Goal: Obtain resource: Download file/media

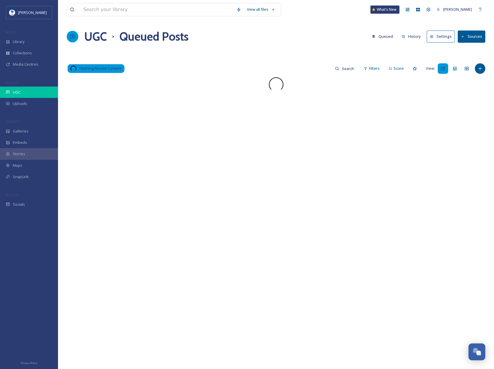
click at [26, 93] on div "UGC" at bounding box center [29, 92] width 58 height 11
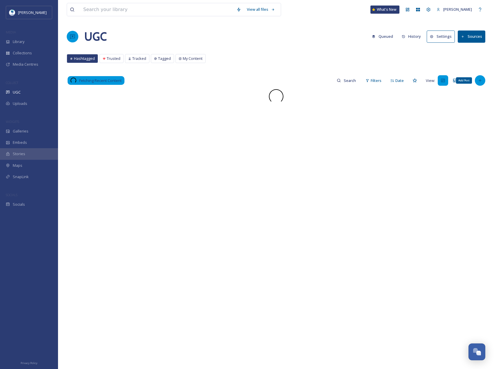
click at [481, 77] on div "Add Post" at bounding box center [480, 80] width 10 height 10
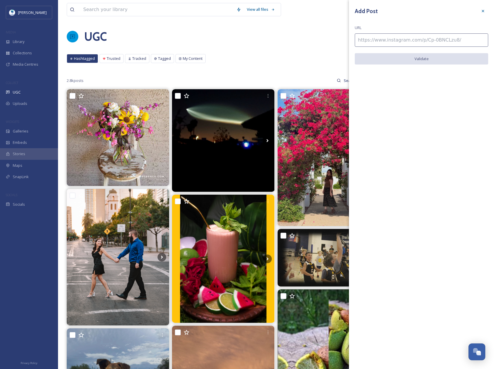
click at [409, 41] on input at bounding box center [422, 39] width 134 height 13
paste input "https://www.instagram.com/p/Bld93xKBDf7/"
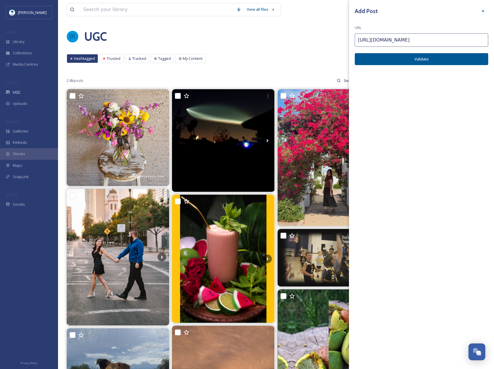
type input "https://www.instagram.com/p/Bld93xKBDf7/"
click at [369, 62] on button "Validate" at bounding box center [422, 59] width 134 height 12
click at [445, 60] on button "Add Post" at bounding box center [422, 59] width 134 height 12
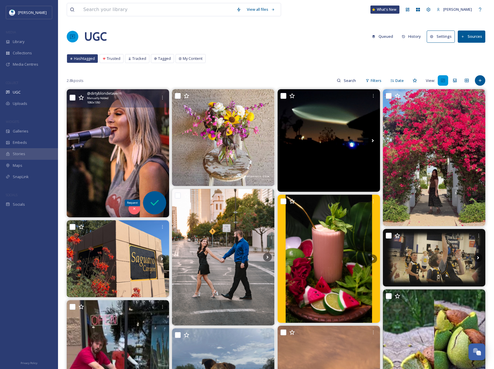
click at [150, 196] on div "Request" at bounding box center [154, 202] width 23 height 23
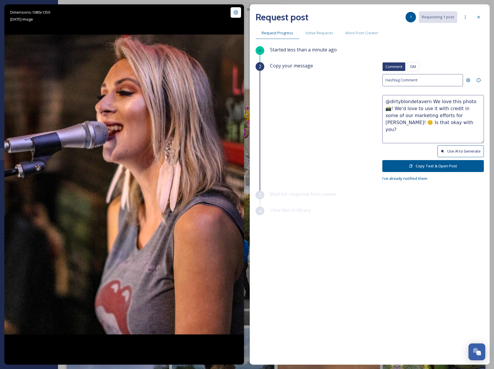
click at [454, 153] on button "Use AI to Generate" at bounding box center [461, 151] width 46 height 12
drag, startPoint x: 447, startPoint y: 124, endPoint x: 467, endPoint y: 108, distance: 25.8
click at [467, 108] on textarea "@dirtyblondetavern Loving those good vibes and amazing energy on the mic! 🎤✨ We…" at bounding box center [434, 119] width 102 height 48
paste textarea "ould it be okay to use this photo with credit?"
type textarea "@dirtyblondetavern Loving those good vibes and amazing energy on the mic! 🎤✨ Wo…"
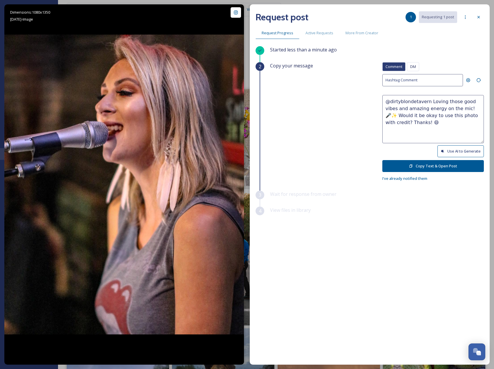
click at [449, 165] on button "Copy Text & Open Post" at bounding box center [434, 166] width 102 height 12
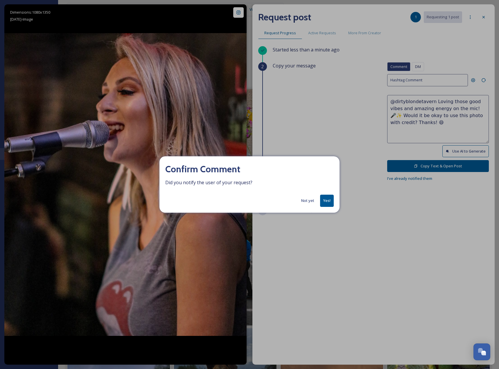
click at [332, 201] on button "Yes!" at bounding box center [327, 201] width 14 height 12
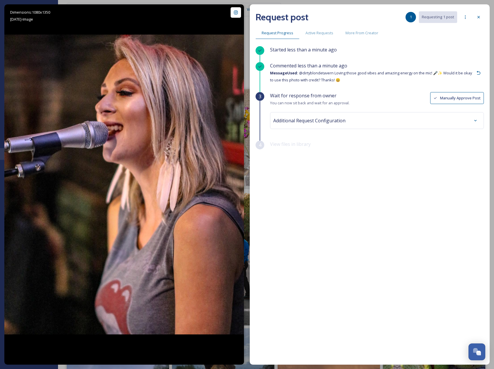
click at [321, 118] on span "Additional Request Configuration" at bounding box center [309, 120] width 72 height 7
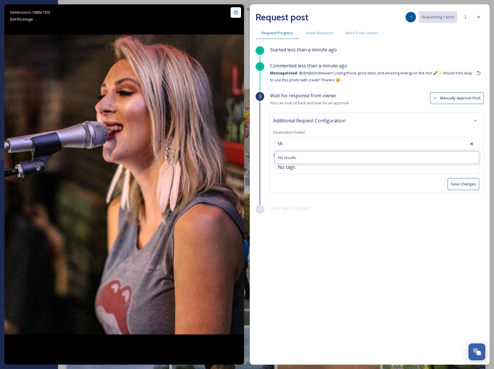
type input "t"
type input "A"
type input "d"
click at [306, 170] on div "No tags" at bounding box center [377, 166] width 205 height 13
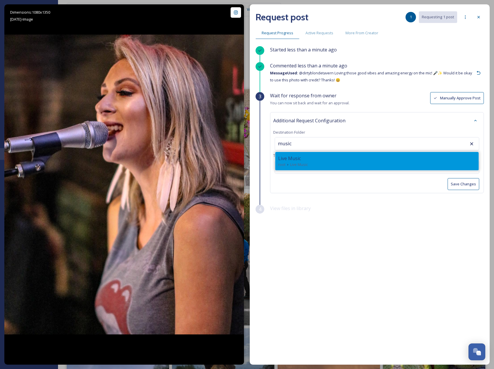
click at [307, 160] on div "Live Music" at bounding box center [377, 158] width 198 height 7
type input "Live Music"
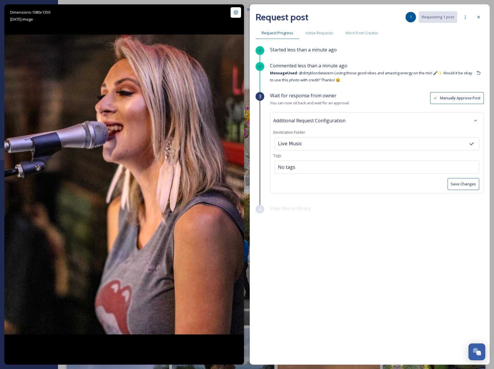
click at [471, 183] on button "Save Changes" at bounding box center [464, 184] width 32 height 12
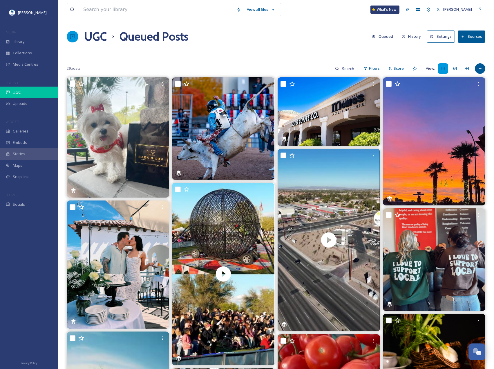
click at [27, 94] on div "UGC" at bounding box center [29, 92] width 58 height 11
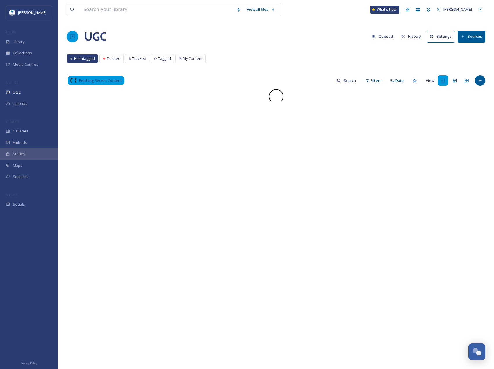
click at [481, 72] on div "View all files What's New [PERSON_NAME] UGC Queued History Settings Sources Has…" at bounding box center [276, 229] width 436 height 458
click at [484, 79] on div "Add Post" at bounding box center [480, 80] width 10 height 10
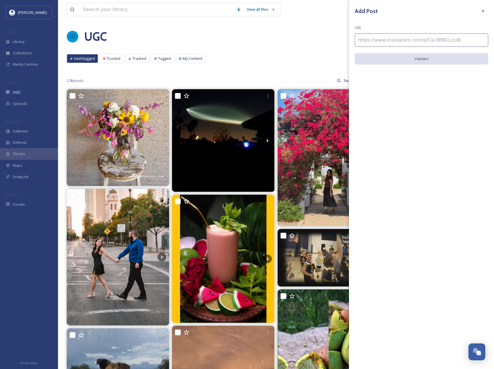
click at [427, 42] on input at bounding box center [422, 39] width 134 height 13
paste input "[URL][DOMAIN_NAME]"
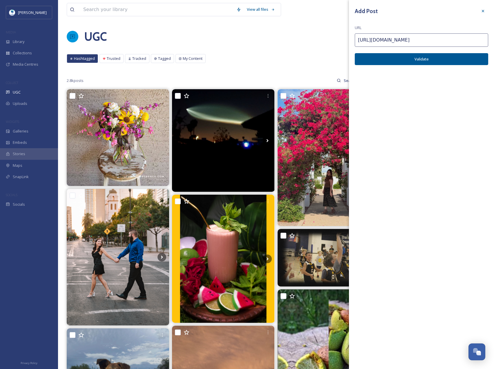
type input "[URL][DOMAIN_NAME]"
click at [451, 60] on button "Validate" at bounding box center [422, 59] width 134 height 12
click at [451, 60] on button "Add Post" at bounding box center [422, 59] width 134 height 12
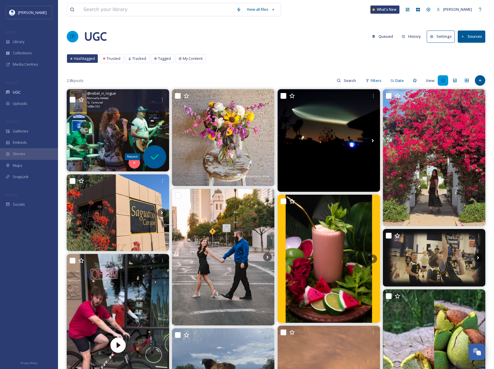
click at [152, 153] on icon at bounding box center [155, 157] width 12 height 12
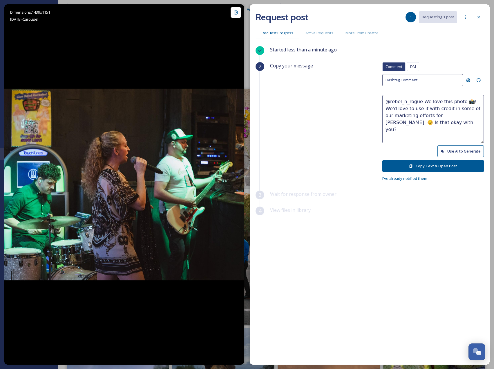
click at [468, 150] on button "Use AI to Generate" at bounding box center [461, 151] width 46 height 12
drag, startPoint x: 444, startPoint y: 130, endPoint x: 448, endPoint y: 114, distance: 16.4
click at [448, 114] on textarea "@rebel_n_rogue This band is bringing all the energy and good vibes! Love seeing…" at bounding box center [434, 119] width 102 height 48
paste textarea "Would it be okay to use this photo with credit?"
click at [449, 115] on textarea "@rebel_n_rogue This band is bringing all the energy and good vibes! Love seeing…" at bounding box center [434, 119] width 102 height 48
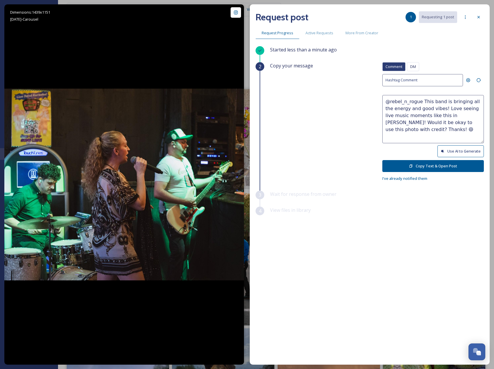
type textarea "@rebel_n_rogue This band is bringing all the energy and good vibes! Love seeing…"
click at [454, 164] on button "Copy Text & Open Post" at bounding box center [434, 166] width 102 height 12
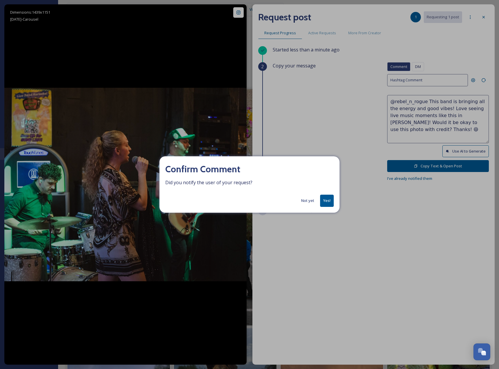
click at [334, 201] on div "Confirm Comment Did you notify the user of your request? Not yet Yes!" at bounding box center [249, 184] width 180 height 56
click at [330, 199] on button "Yes!" at bounding box center [327, 201] width 14 height 12
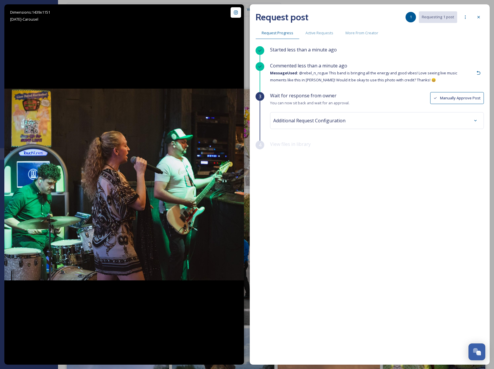
click at [332, 121] on span "Additional Request Configuration" at bounding box center [309, 120] width 72 height 7
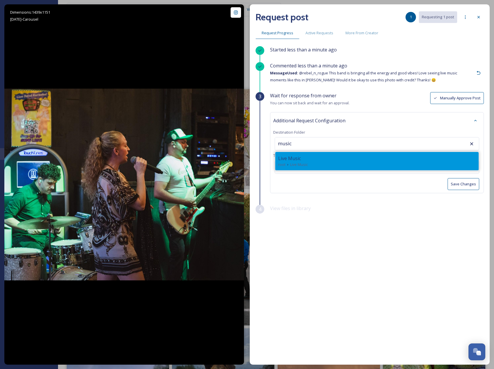
click at [314, 158] on div "Live Music" at bounding box center [377, 158] width 198 height 7
type input "Live Music"
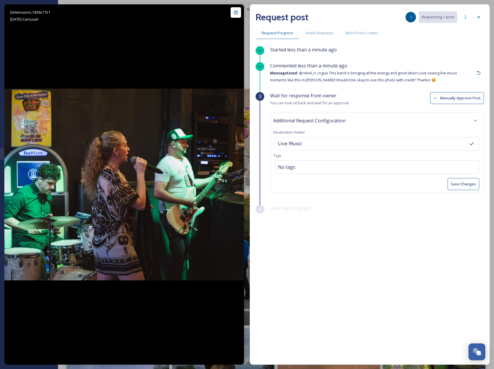
click at [473, 177] on div "Additional Request Configuration Destination Folder Live Music Tags No tags Sav…" at bounding box center [377, 152] width 214 height 81
click at [477, 188] on button "Save Changes" at bounding box center [464, 184] width 32 height 12
click at [481, 17] on div at bounding box center [479, 17] width 10 height 10
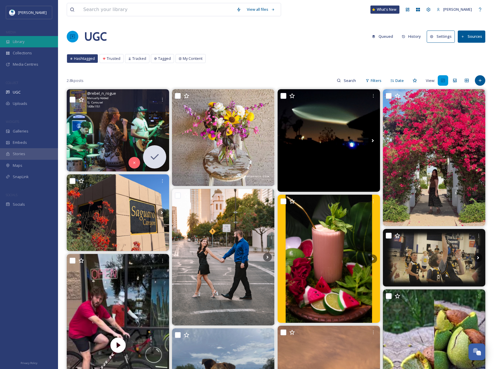
click at [30, 45] on div "Library" at bounding box center [29, 41] width 58 height 11
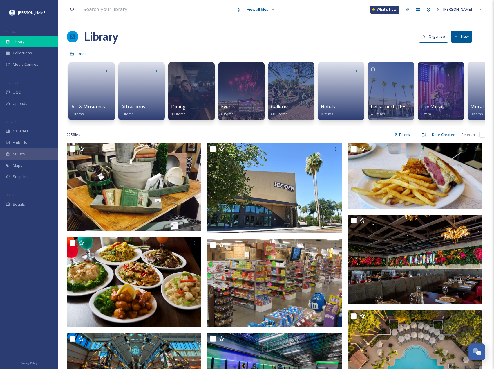
click at [28, 39] on div "Library" at bounding box center [29, 41] width 58 height 11
click at [111, 8] on input at bounding box center [156, 9] width 153 height 13
paste input "Round1 Bowling & Arcade"
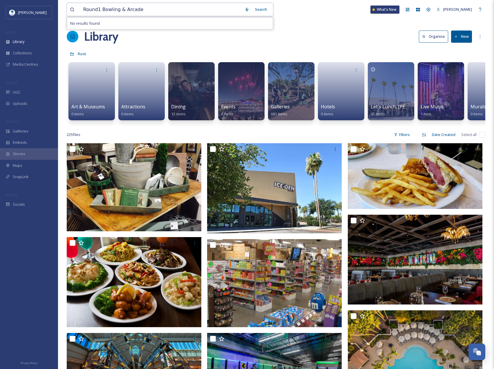
drag, startPoint x: 141, startPoint y: 11, endPoint x: 74, endPoint y: 11, distance: 66.8
click at [74, 11] on div "Round1 Bowling & Arcade" at bounding box center [156, 9] width 172 height 13
paste input "Dirty Blonde Tavern"
type input "Dirty Blonde Tavern"
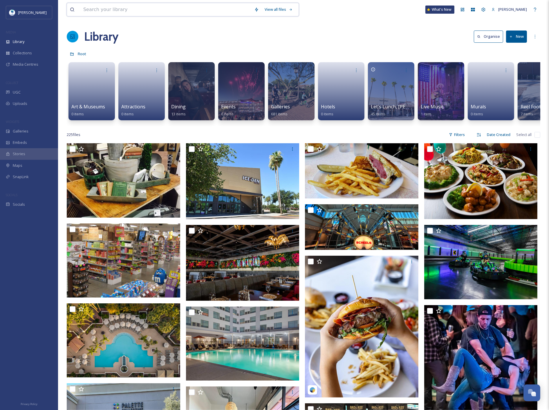
drag, startPoint x: 469, startPoint y: 3, endPoint x: 120, endPoint y: 11, distance: 349.9
click at [120, 11] on input at bounding box center [165, 9] width 171 height 13
paste input "Dirty Blonde Tavern"
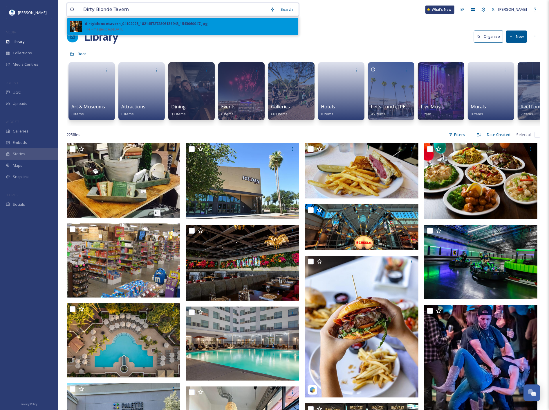
type input "Dirty Blonde Tavern"
click at [123, 20] on div "dirtyblondetavern_04102025_1821457272896136943_1543060047.jpg File - image/jpeg…" at bounding box center [182, 26] width 231 height 17
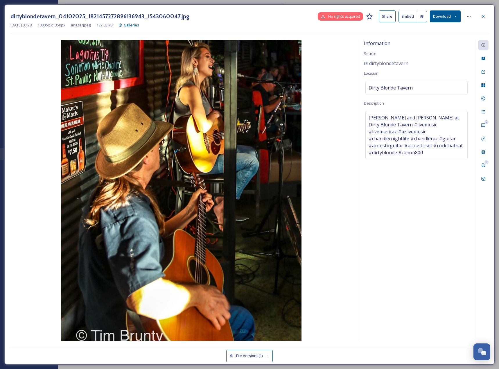
drag, startPoint x: 513, startPoint y: 0, endPoint x: 334, endPoint y: 163, distance: 242.1
click at [334, 163] on img at bounding box center [180, 190] width 341 height 301
click at [442, 14] on button "Download" at bounding box center [445, 16] width 31 height 12
click at [435, 31] on span "Download Original (1080 x 1350)" at bounding box center [429, 30] width 55 height 6
click at [482, 17] on icon at bounding box center [483, 16] width 2 height 2
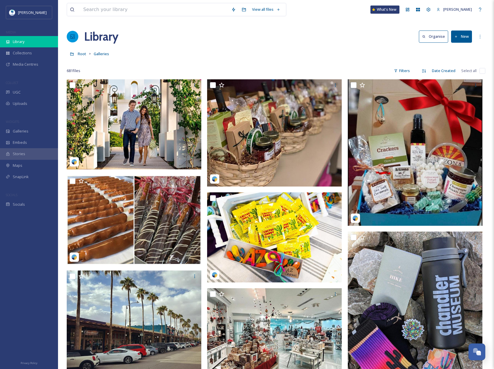
click at [28, 44] on div "Library" at bounding box center [29, 41] width 58 height 11
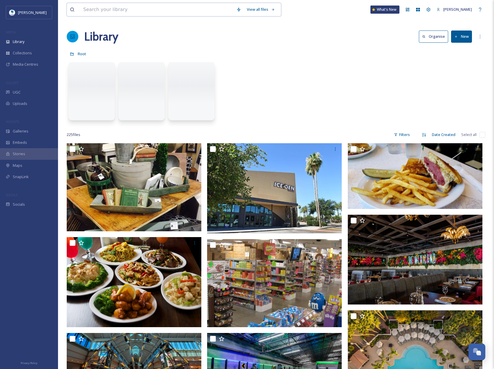
click at [102, 8] on input at bounding box center [156, 9] width 153 height 13
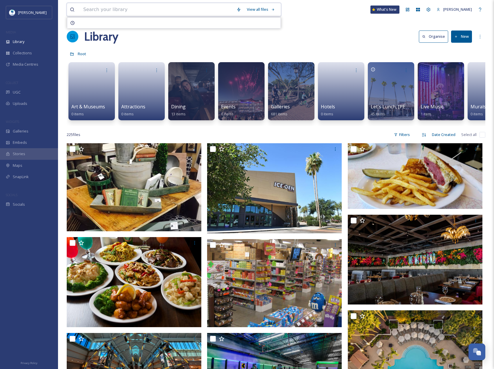
paste input "Stadium Club"
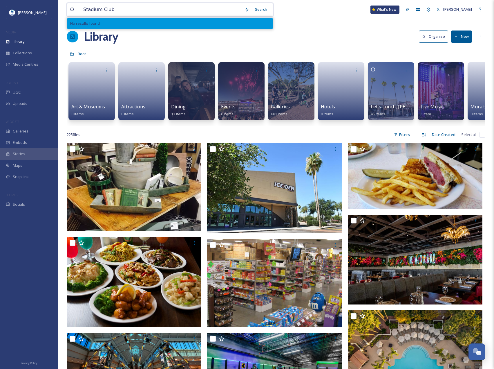
drag, startPoint x: 118, startPoint y: 12, endPoint x: 78, endPoint y: 18, distance: 40.8
click at [78, 16] on div "Stadium Club Search No results found" at bounding box center [170, 9] width 207 height 13
paste input "480 Nighborhood Bar"
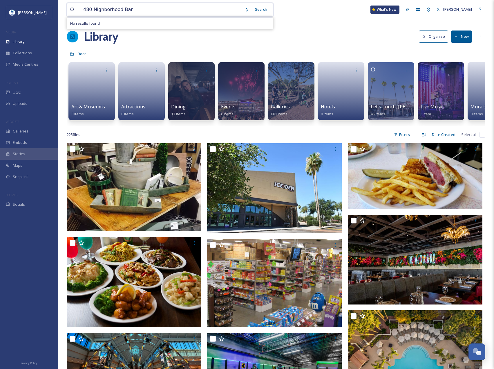
click at [97, 9] on input "480 Nighborhood Bar" at bounding box center [160, 9] width 161 height 13
click at [96, 9] on input "480 Nighborhood Bar" at bounding box center [160, 9] width 161 height 13
type input "480 Neighborhood Bar"
click at [129, 5] on input at bounding box center [193, 9] width 135 height 13
type input "4"
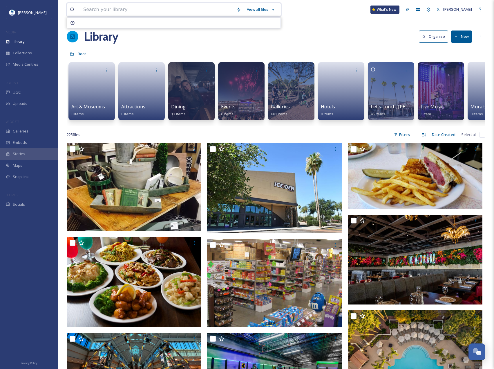
paste input "Good Time [PERSON_NAME]'s"
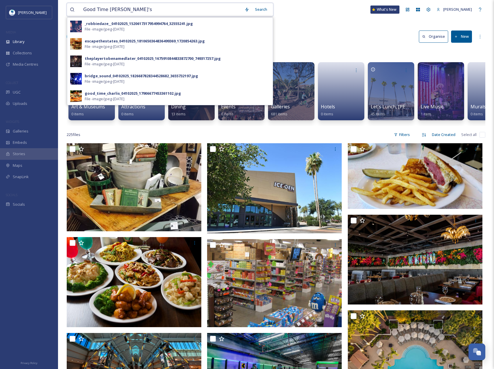
type input "Good Time [PERSON_NAME]'s"
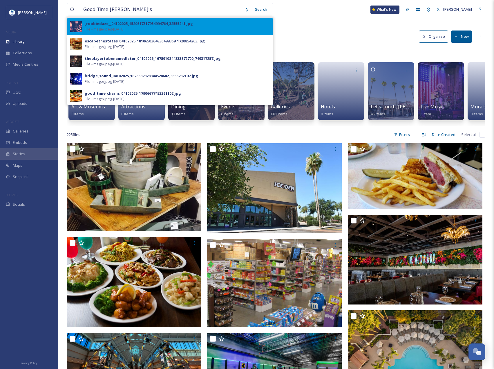
drag, startPoint x: 498, startPoint y: 3, endPoint x: 96, endPoint y: 32, distance: 403.1
drag, startPoint x: 96, startPoint y: 32, endPoint x: 92, endPoint y: 26, distance: 7.5
click at [92, 26] on div "_robbiedaze__04102025_1520617317954994764_32555241.jpg File - image/jpeg - [DAT…" at bounding box center [177, 26] width 185 height 11
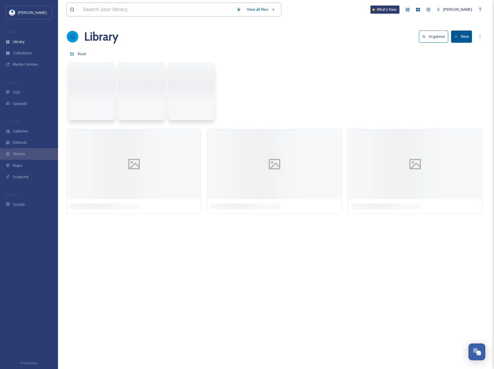
click at [86, 12] on input at bounding box center [156, 9] width 153 height 13
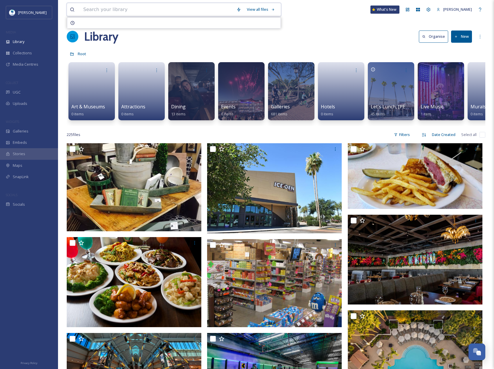
paste input "Good Time [PERSON_NAME]'s"
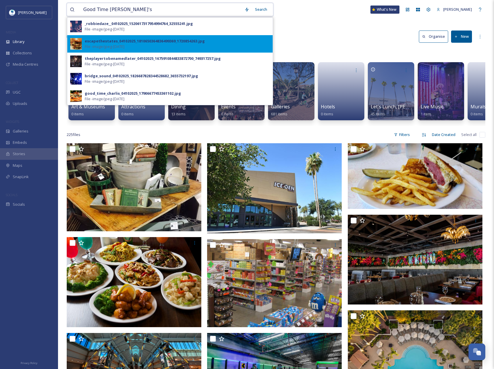
type input "Good Time [PERSON_NAME]'s"
click at [106, 42] on div "escapethestates_04102025_1810650364836499369_1720854263.jpg" at bounding box center [145, 41] width 120 height 6
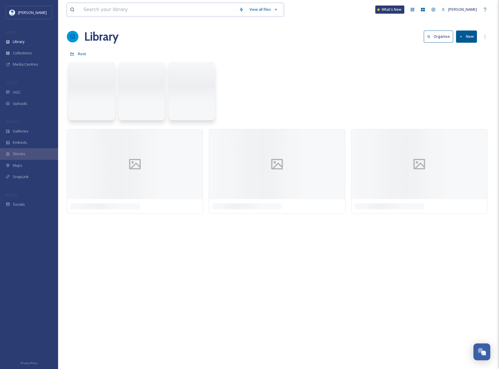
click at [133, 13] on input at bounding box center [158, 9] width 156 height 13
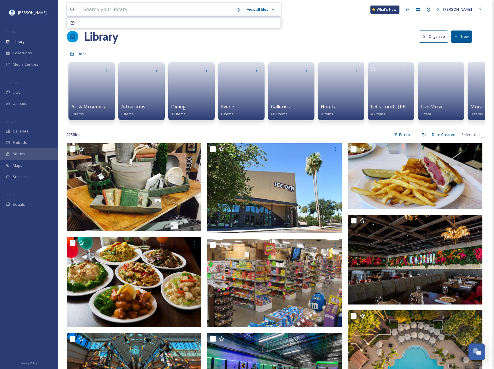
paste input "Good Time [PERSON_NAME]'s"
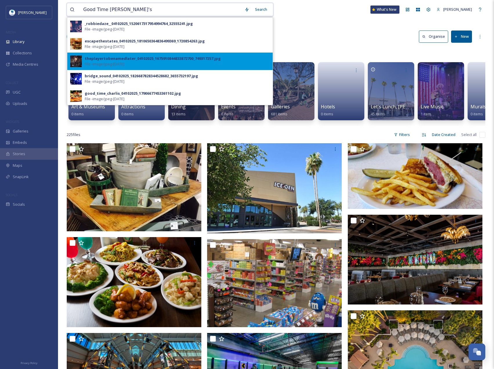
type input "Good Time [PERSON_NAME]'s"
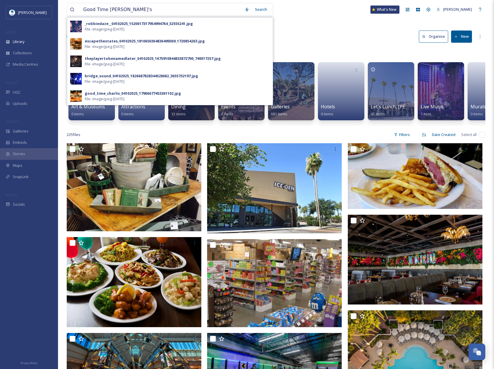
click at [127, 59] on div "theplayertobenamedlater_04102025_1675910844833872700_749317257.jpg" at bounding box center [153, 59] width 136 height 6
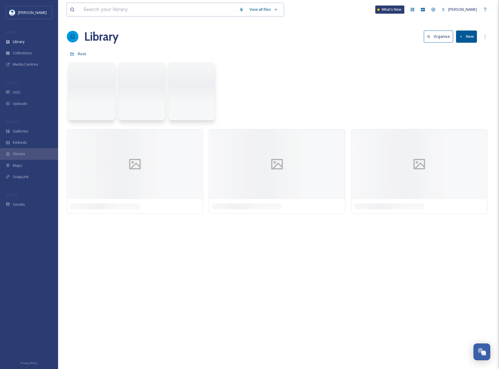
click at [83, 10] on input at bounding box center [158, 9] width 156 height 13
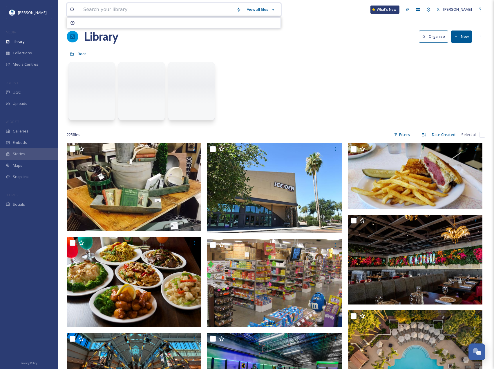
paste input "Good Time [PERSON_NAME]'s"
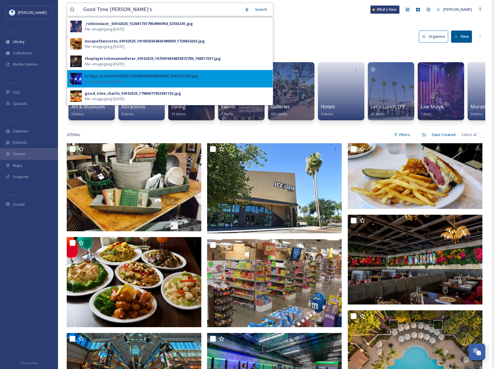
type input "Good Time [PERSON_NAME]'s"
click at [131, 78] on div "bridge_sound_04102025_1826687828344528682_3655732197.jpg" at bounding box center [142, 76] width 114 height 6
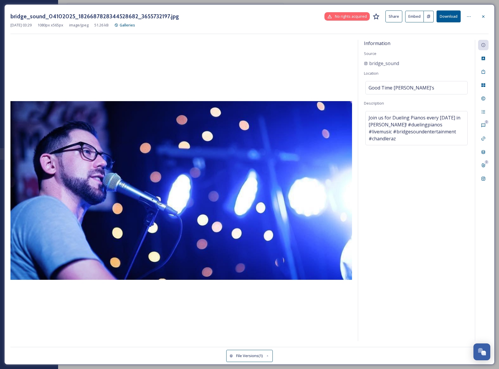
click at [441, 23] on div "[DATE] 03:29 1080 px x 565 px image/jpeg 51.26 kB Galleries" at bounding box center [249, 25] width 478 height 6
click at [443, 16] on button "Download" at bounding box center [448, 16] width 24 height 12
click at [481, 16] on icon at bounding box center [483, 16] width 5 height 5
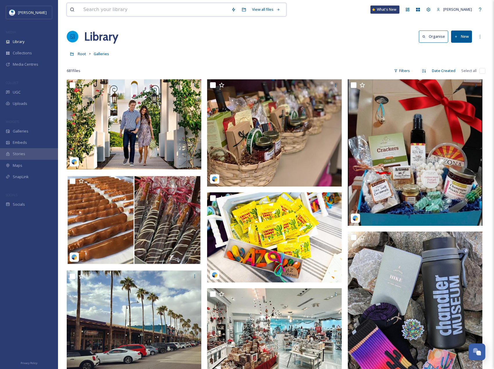
click at [87, 8] on input at bounding box center [154, 9] width 148 height 13
paste input "Rebel & Rogue"
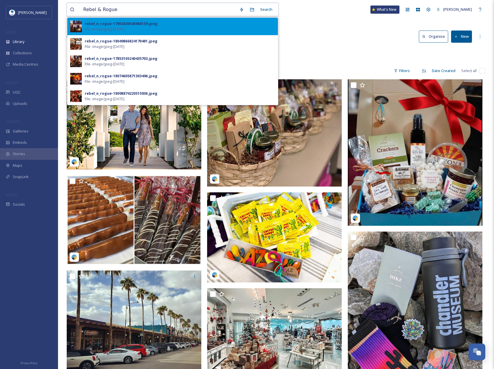
type input "Rebel & Rogue"
click at [97, 28] on span "File - image/jpeg - [DATE]" at bounding box center [105, 29] width 40 height 6
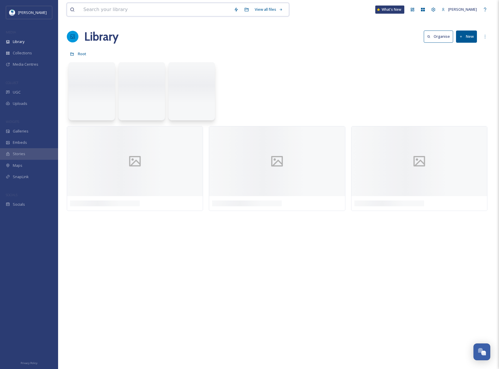
click at [103, 5] on input at bounding box center [155, 9] width 150 height 13
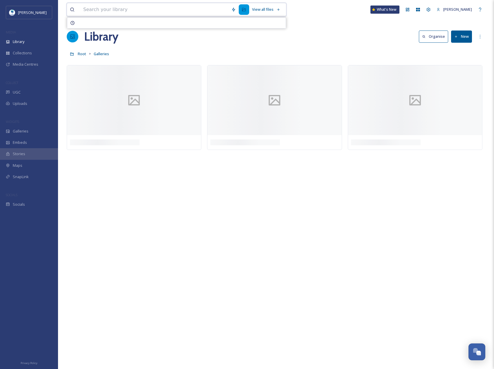
paste input "Rebel & Rogue"
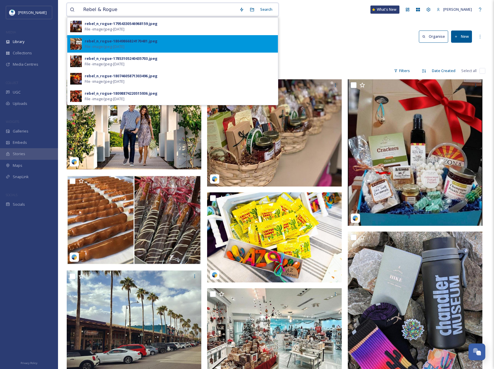
type input "Rebel & Rogue"
click at [117, 42] on div "rebel_n_rogue-18049866824170481.jpeg" at bounding box center [121, 41] width 73 height 6
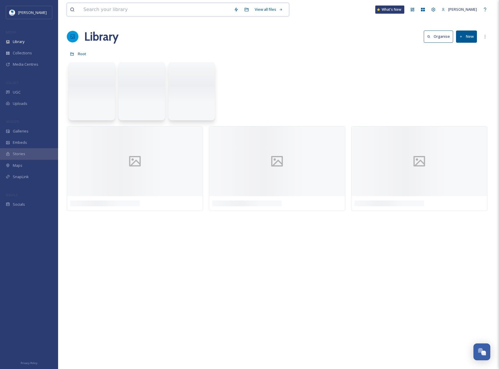
click at [88, 12] on input at bounding box center [155, 9] width 150 height 13
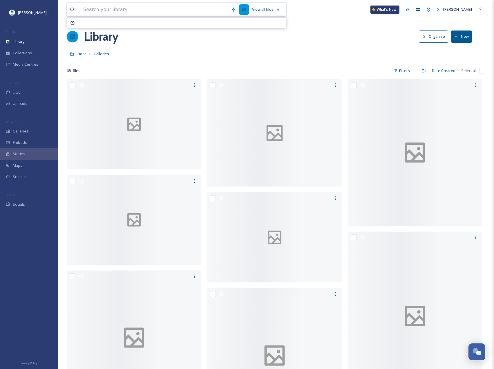
paste input "Rebel & Rogue"
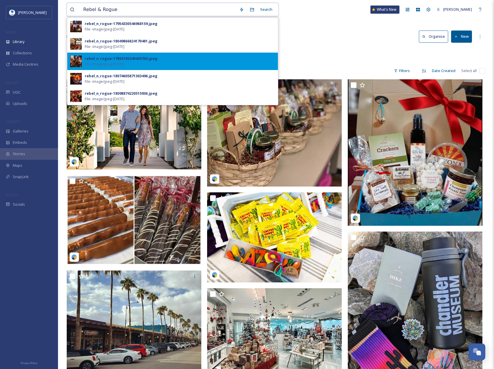
type input "Rebel & Rogue"
click at [114, 58] on div "rebel_n_rogue-17853105240435703.jpeg" at bounding box center [121, 59] width 73 height 6
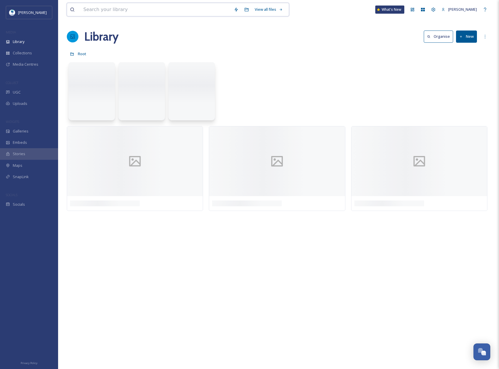
click at [107, 4] on input at bounding box center [155, 9] width 150 height 13
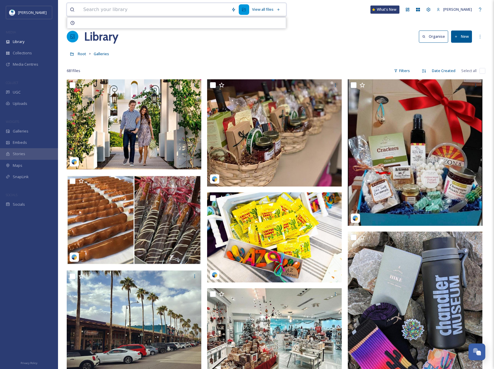
paste input "Rebel & Rogue"
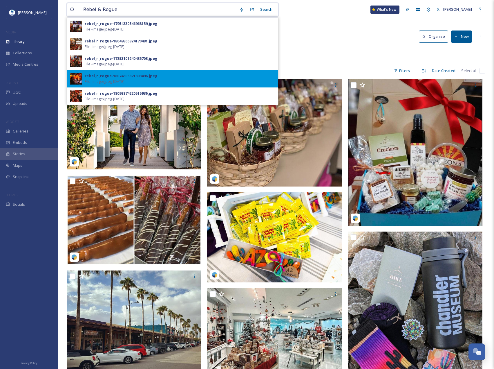
type input "Rebel & Rogue"
click at [119, 75] on div "rebel_n_rogue-18074605871303496.jpeg" at bounding box center [121, 76] width 73 height 6
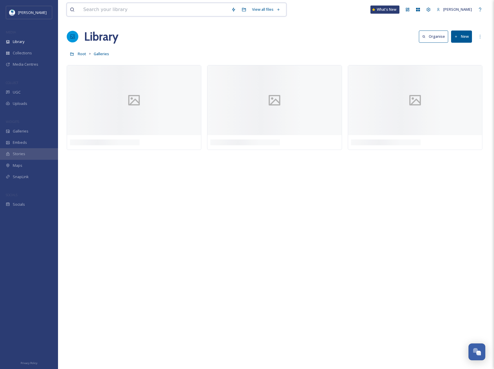
click at [100, 8] on input at bounding box center [154, 9] width 148 height 13
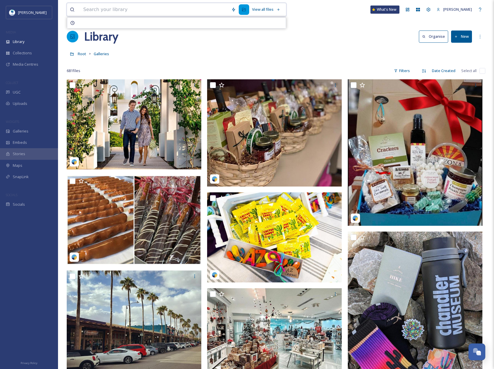
paste input "Rebel & Rogue"
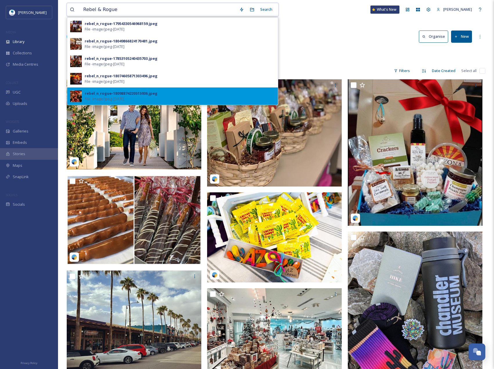
type input "Rebel & Rogue"
click at [119, 92] on div "rebel_n_rogue-18098874220515936.jpeg" at bounding box center [121, 94] width 73 height 6
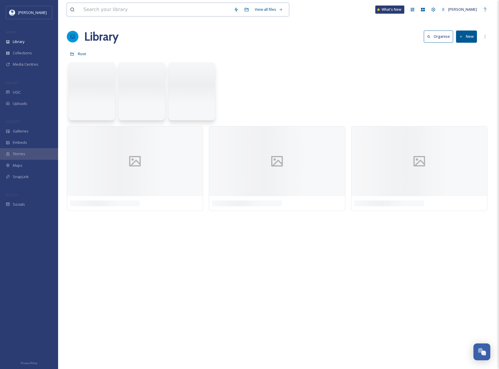
click at [81, 7] on input at bounding box center [155, 9] width 150 height 13
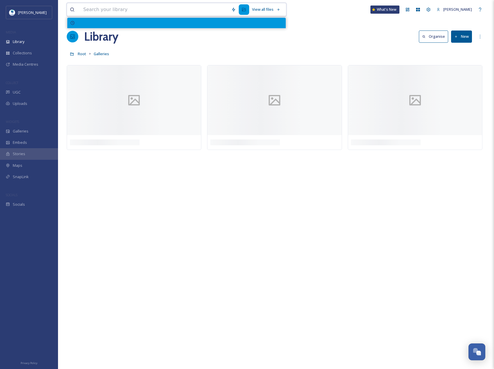
paste input "Rebel & Rogue"
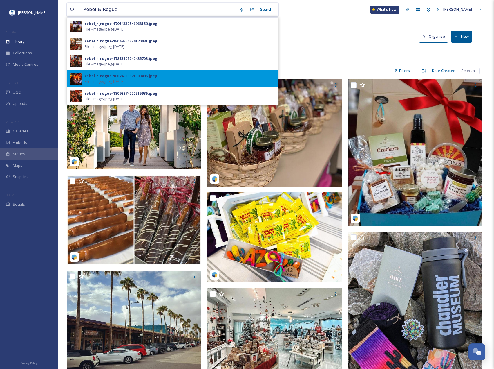
type input "Rebel & Rogue"
click at [119, 73] on div "rebel_n_rogue-18074605871303496.jpeg File - image/jpeg - [DATE]" at bounding box center [172, 78] width 211 height 17
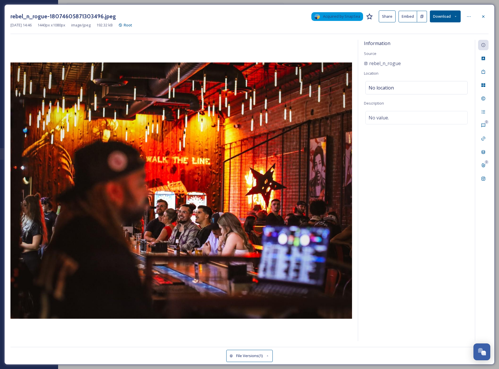
click at [440, 15] on button "Download" at bounding box center [445, 16] width 31 height 12
click at [426, 30] on span "Download Original (1440 x 1080)" at bounding box center [429, 30] width 55 height 6
